Goal: Check status

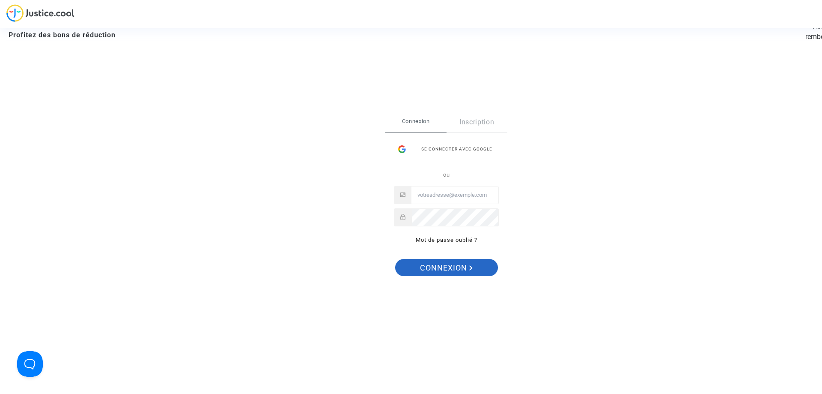
click at [427, 267] on span "Connexion" at bounding box center [446, 268] width 53 height 18
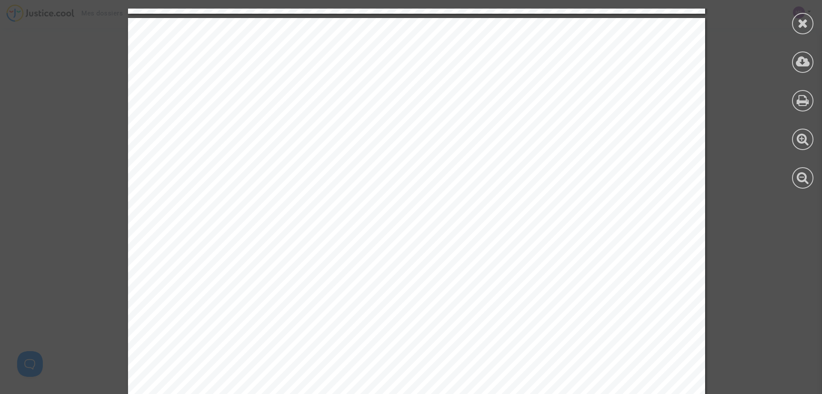
scroll to position [830, 0]
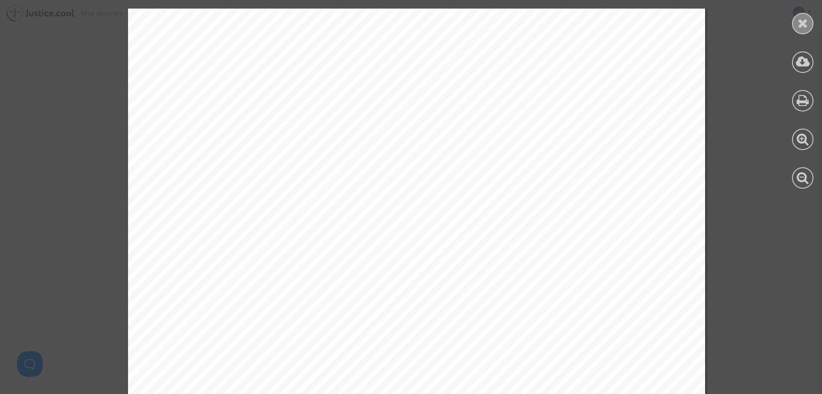
click at [796, 23] on div at bounding box center [802, 23] width 21 height 21
